Goal: Information Seeking & Learning: Learn about a topic

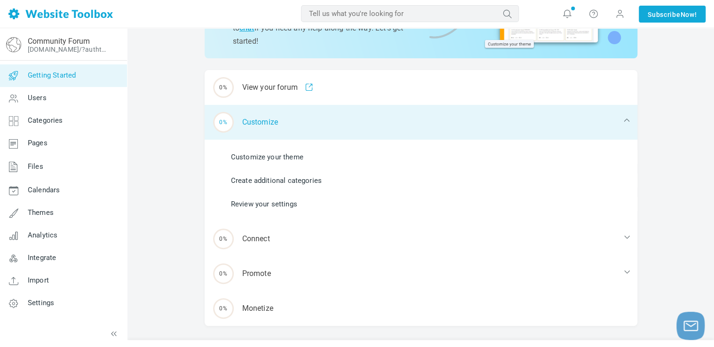
scroll to position [118, 0]
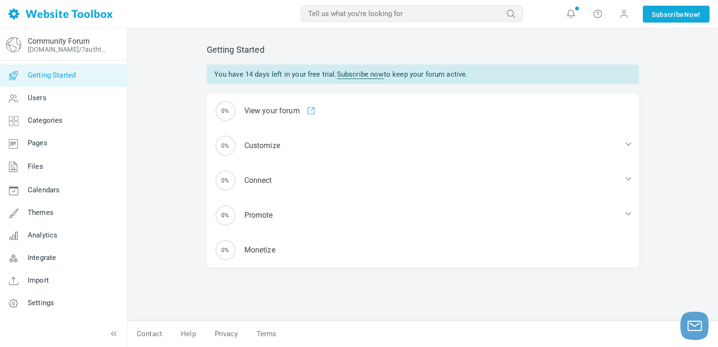
click at [336, 13] on input "text" at bounding box center [412, 13] width 222 height 17
type input "chat room"
click at [523, 7] on button "submit" at bounding box center [523, 7] width 0 height 0
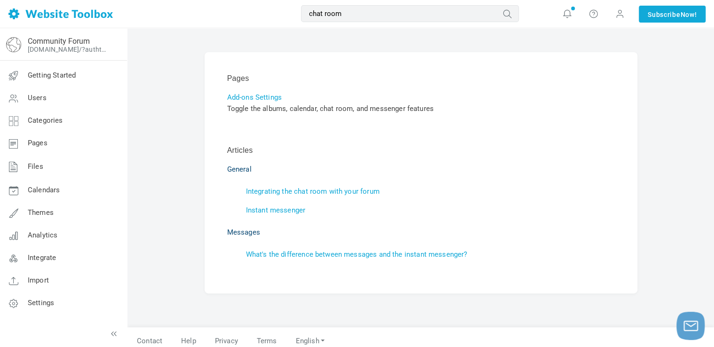
click at [367, 15] on input "chat room" at bounding box center [410, 13] width 218 height 17
click at [519, 7] on button "submit" at bounding box center [519, 7] width 0 height 0
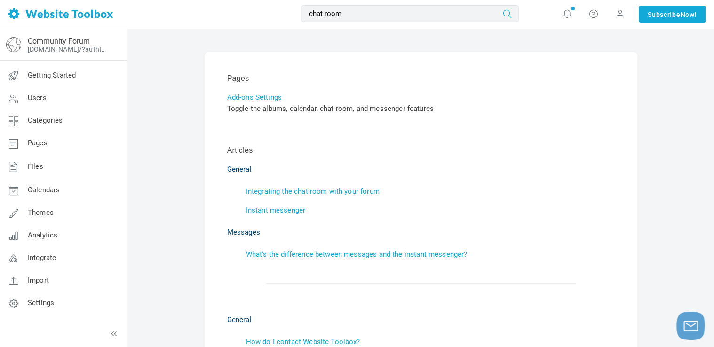
click at [511, 12] on icon "submit" at bounding box center [507, 13] width 24 height 13
click at [477, 15] on input "chat room" at bounding box center [410, 13] width 218 height 17
type input "c"
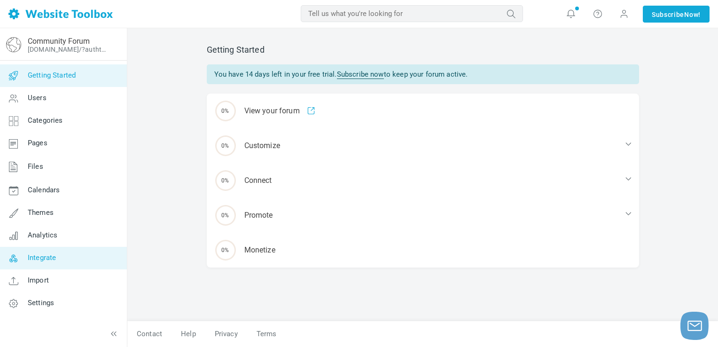
click at [55, 257] on span "Integrate" at bounding box center [42, 257] width 28 height 8
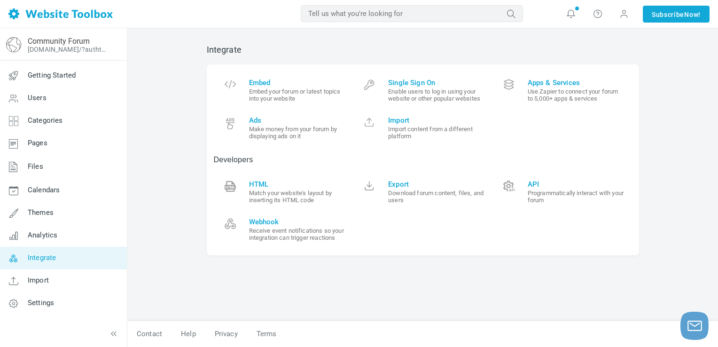
click at [324, 16] on input "text" at bounding box center [412, 13] width 222 height 17
type input "c"
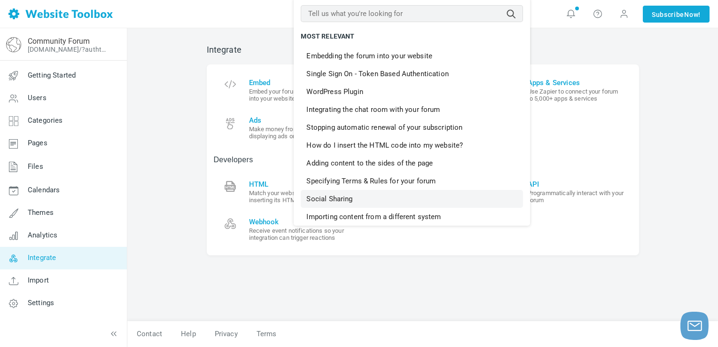
click at [349, 195] on link "Social Sharing" at bounding box center [412, 199] width 222 height 18
